Goal: Find specific page/section: Find specific page/section

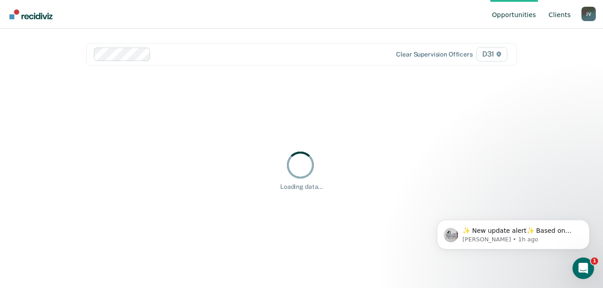
click at [564, 11] on link "Client s" at bounding box center [559, 14] width 26 height 29
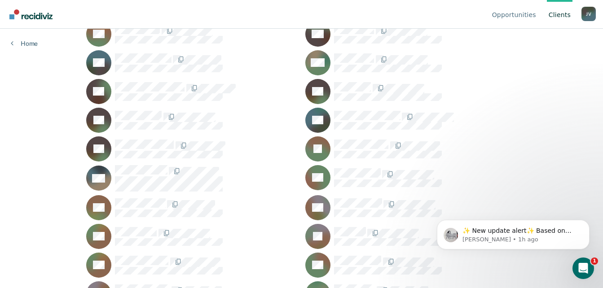
scroll to position [1412, 0]
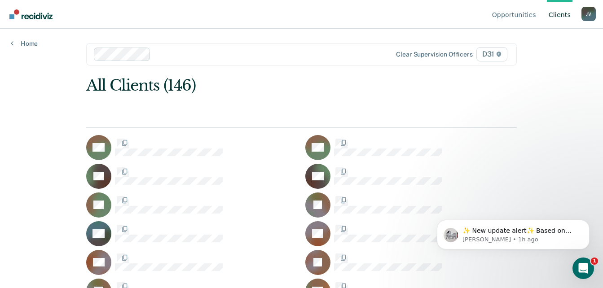
scroll to position [1412, 0]
